Goal: Transaction & Acquisition: Purchase product/service

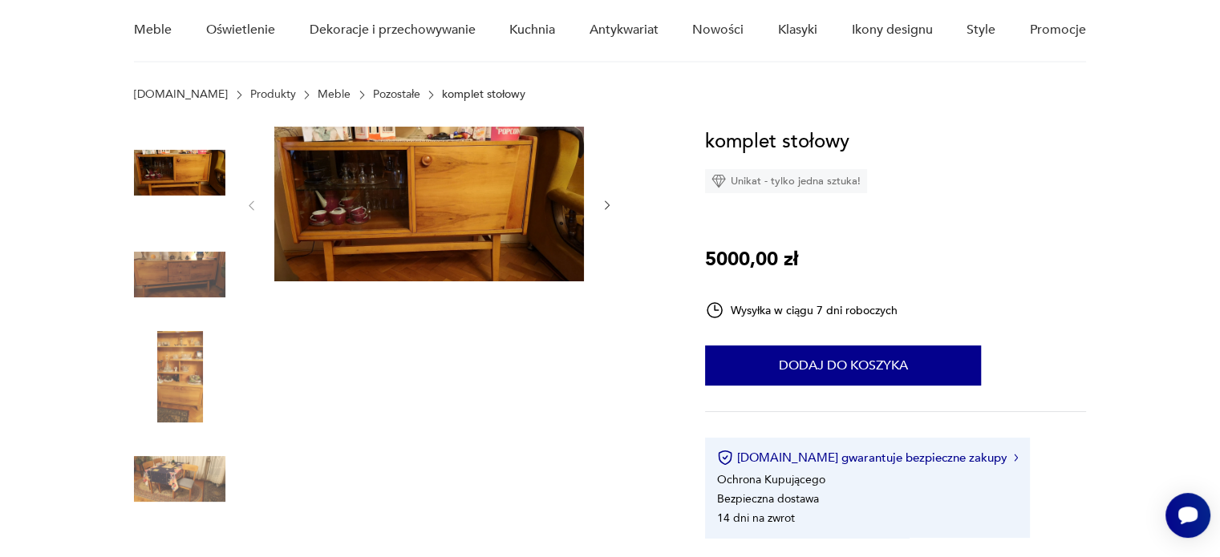
scroll to position [160, 0]
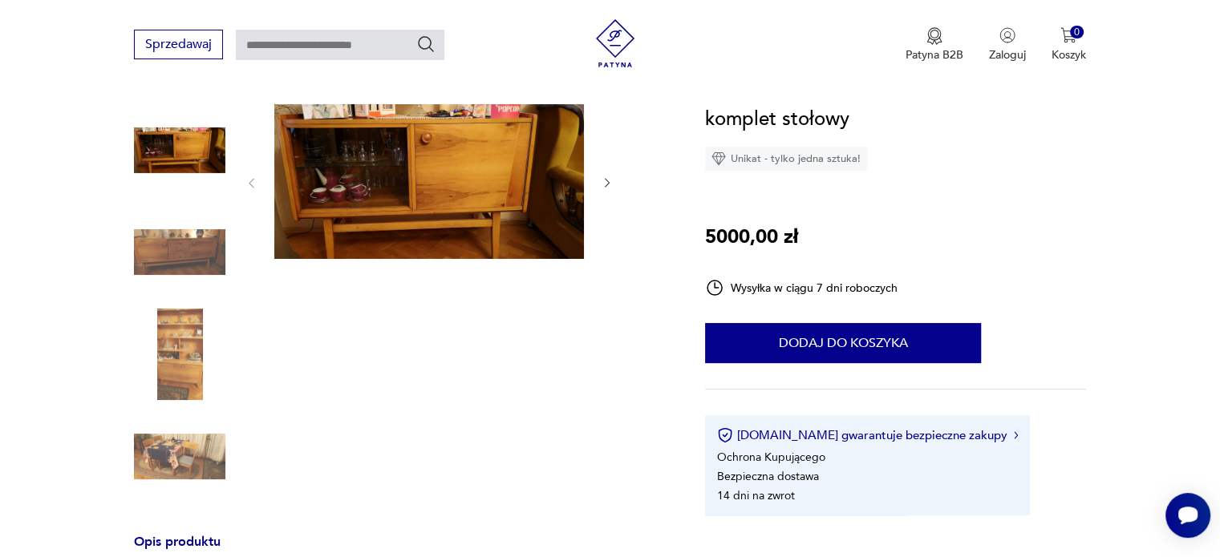
click at [191, 237] on img at bounding box center [179, 252] width 91 height 91
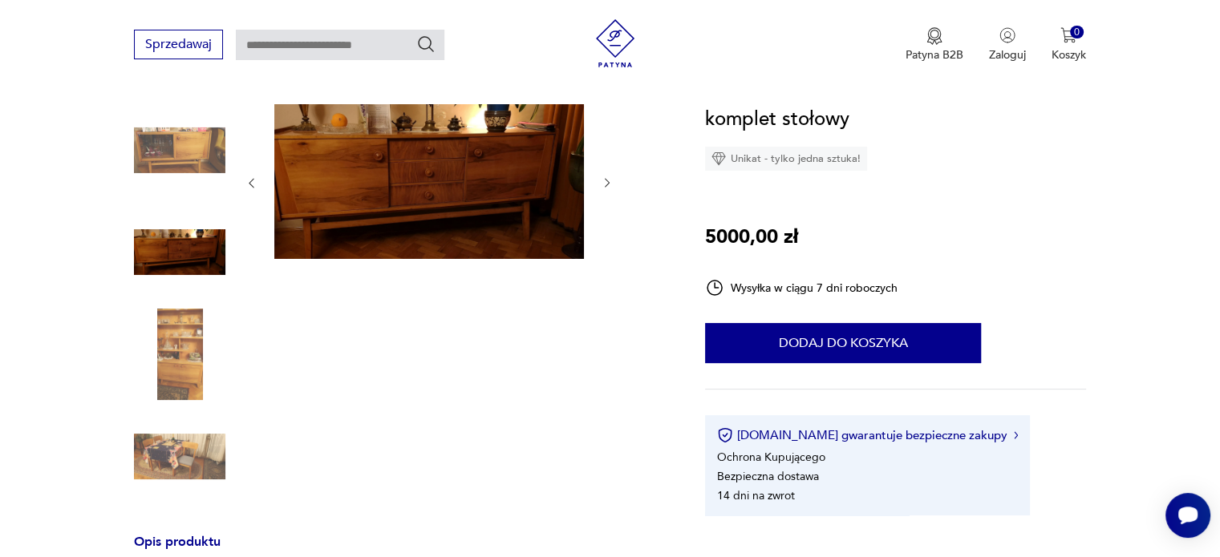
click at [188, 368] on img at bounding box center [179, 354] width 91 height 91
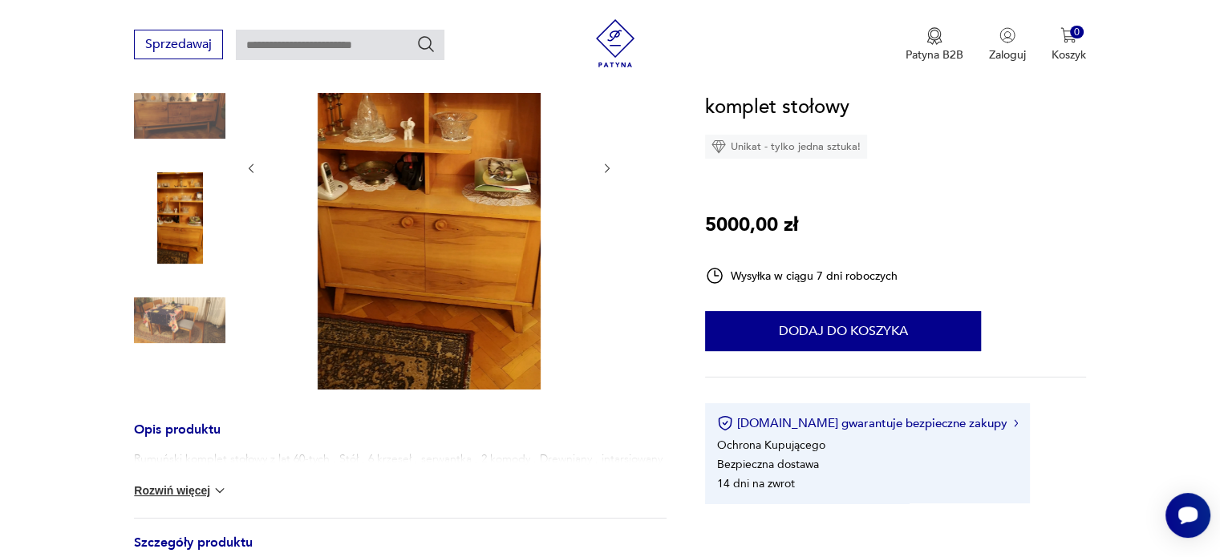
click at [193, 327] on img at bounding box center [179, 320] width 91 height 91
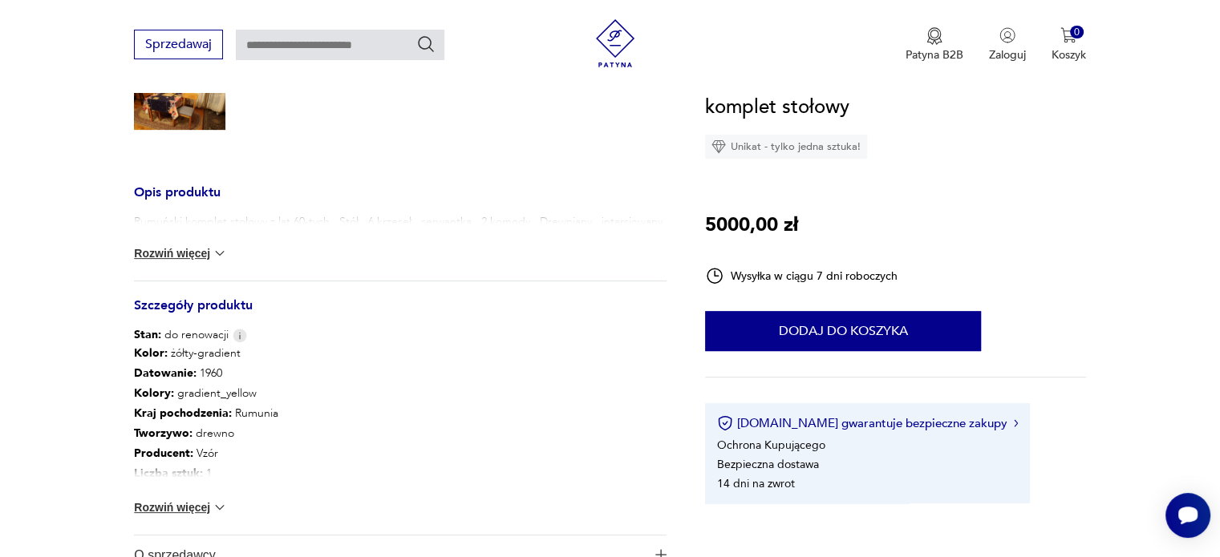
scroll to position [576, 0]
